Goal: Obtain resource: Download file/media

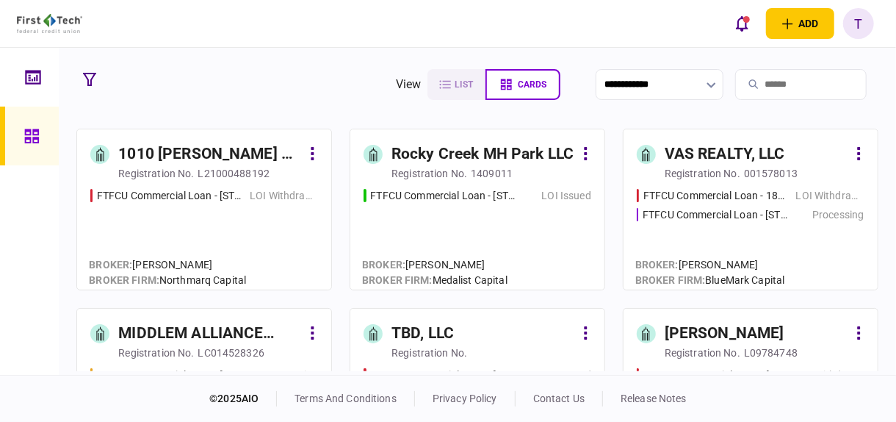
click at [743, 83] on input "search" at bounding box center [802, 84] width 132 height 31
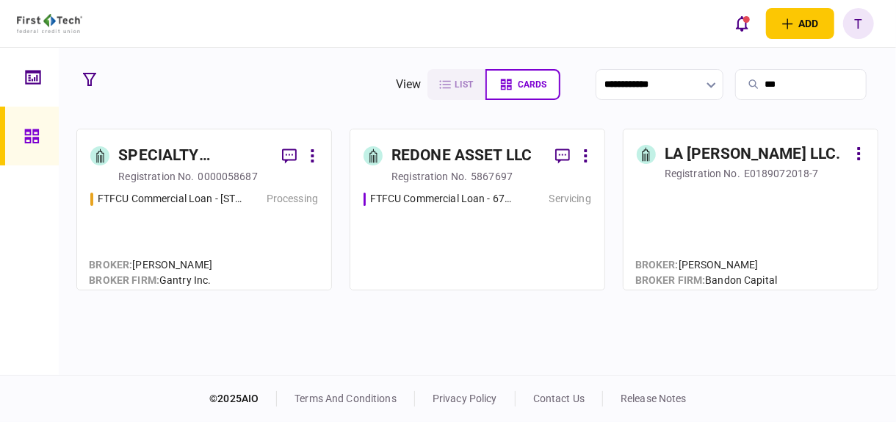
type input "***"
click at [139, 146] on div "SPECIALTY PROPERTIES LLC" at bounding box center [194, 156] width 152 height 24
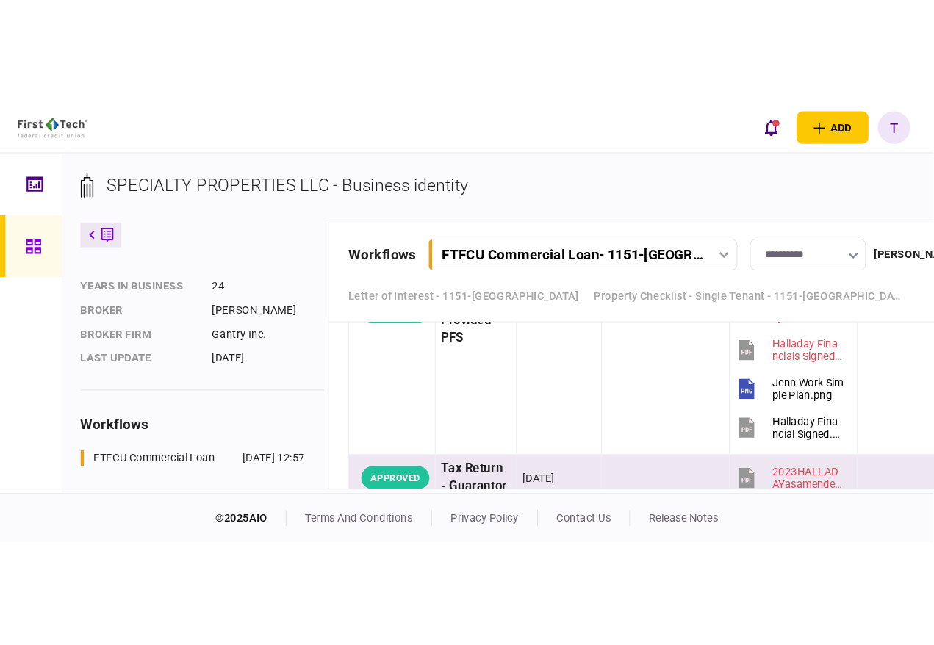
scroll to position [4870, 0]
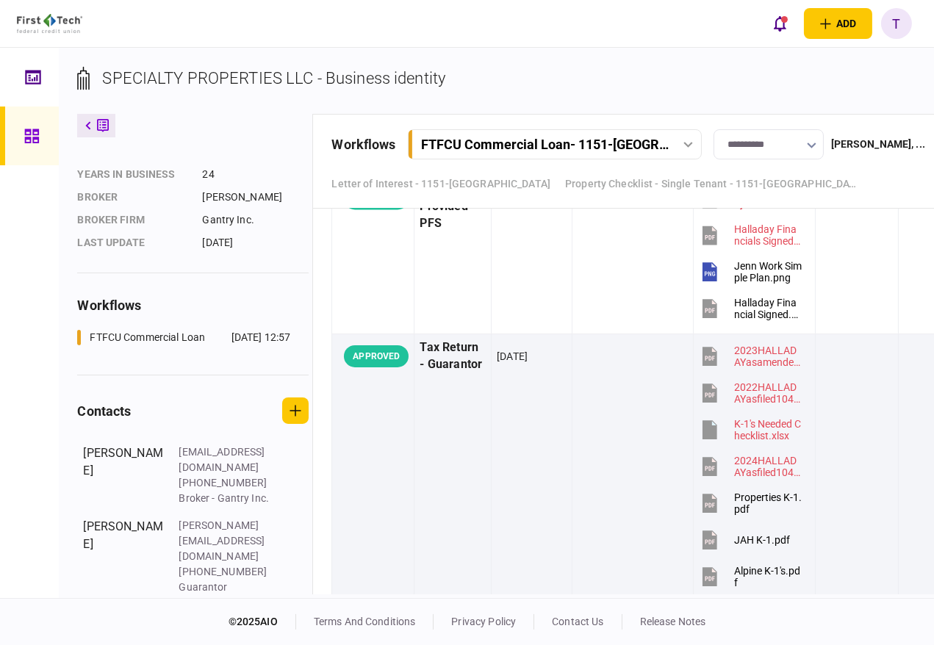
drag, startPoint x: 90, startPoint y: 131, endPoint x: 149, endPoint y: 165, distance: 68.2
click at [90, 131] on button at bounding box center [96, 126] width 38 height 24
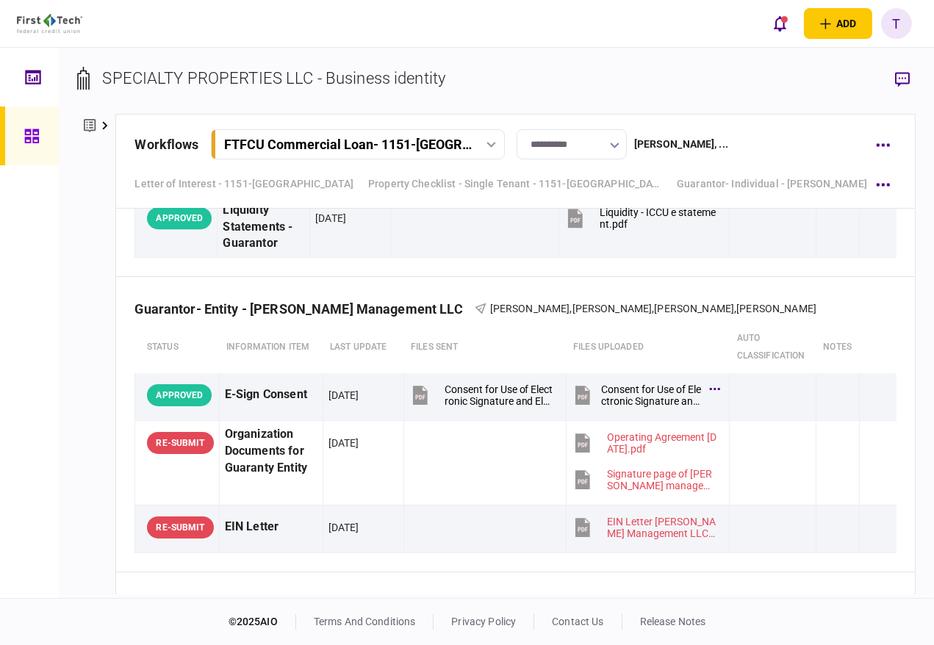
scroll to position [6613, 0]
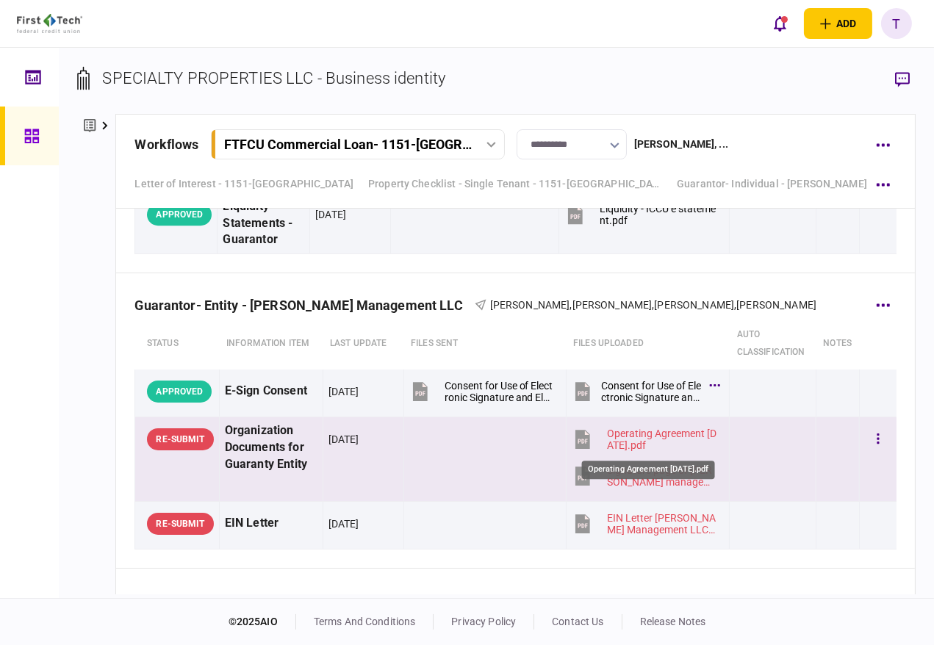
click at [625, 421] on div "Operating Agreement [DATE].pdf" at bounding box center [662, 440] width 110 height 24
